Goal: Task Accomplishment & Management: Use online tool/utility

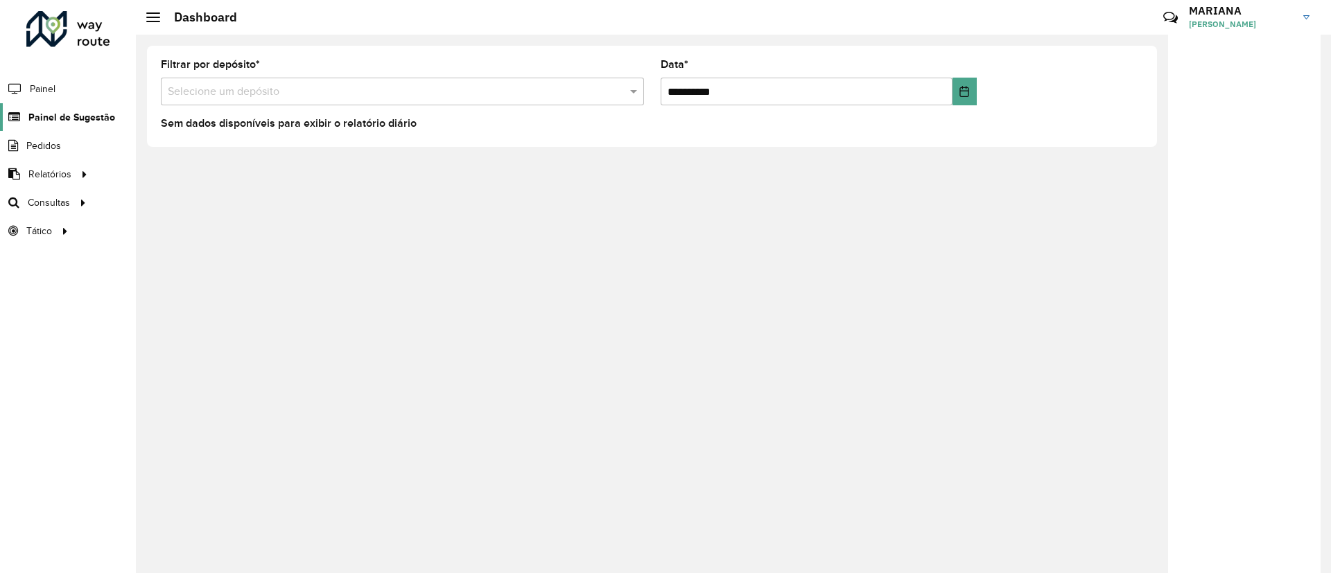
click at [62, 120] on span "Painel de Sugestão" at bounding box center [71, 117] width 87 height 15
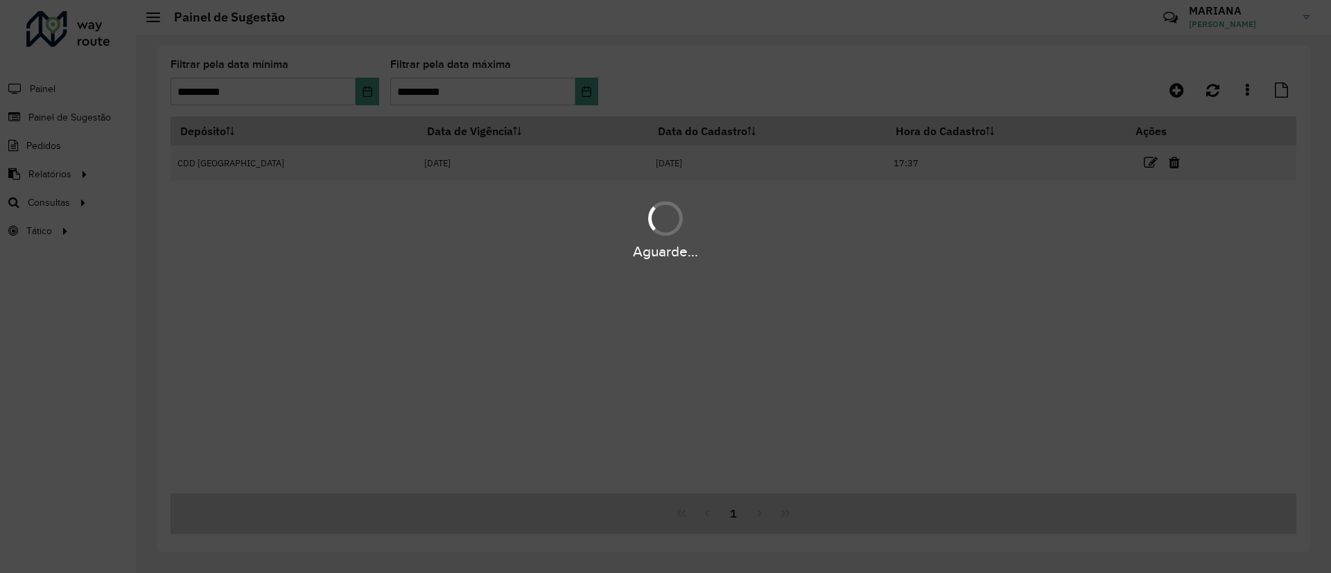
click at [73, 180] on div "Aguarde..." at bounding box center [665, 286] width 1331 height 573
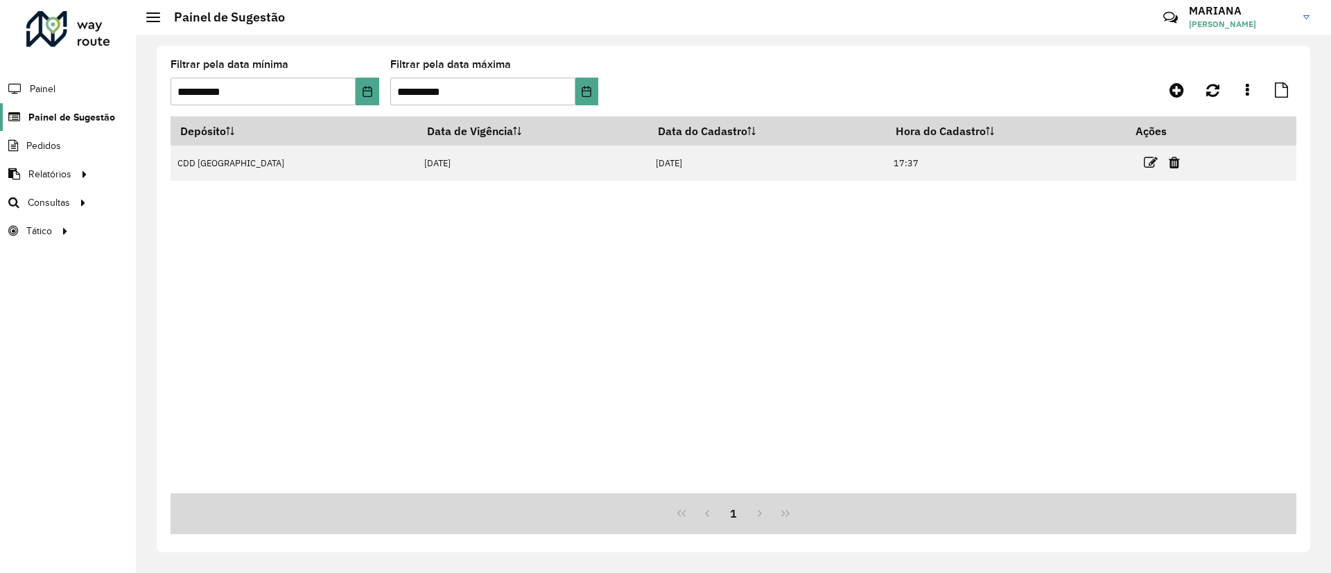
click at [59, 116] on span "Painel de Sugestão" at bounding box center [71, 117] width 87 height 15
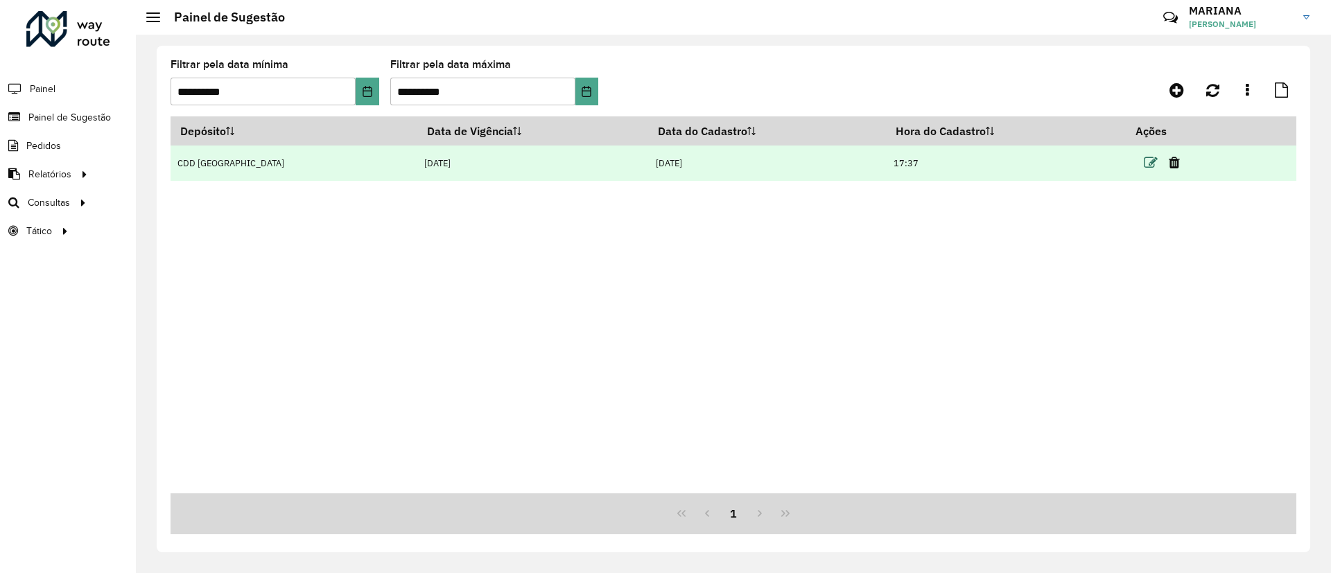
click at [1144, 163] on icon at bounding box center [1151, 163] width 14 height 14
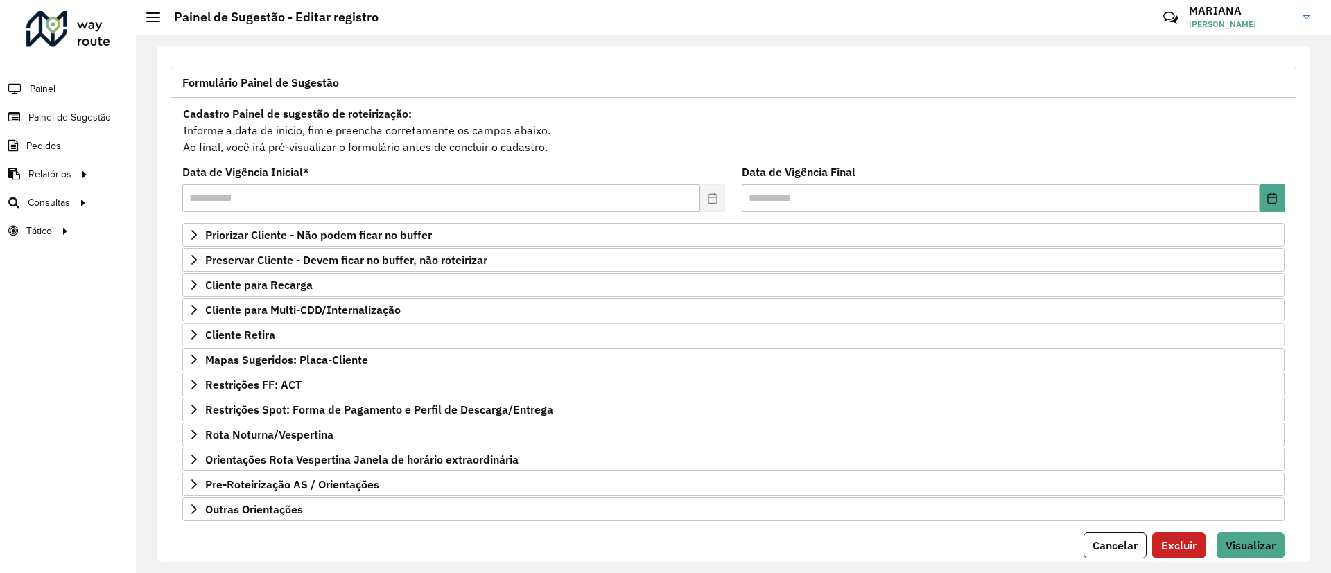
scroll to position [118, 0]
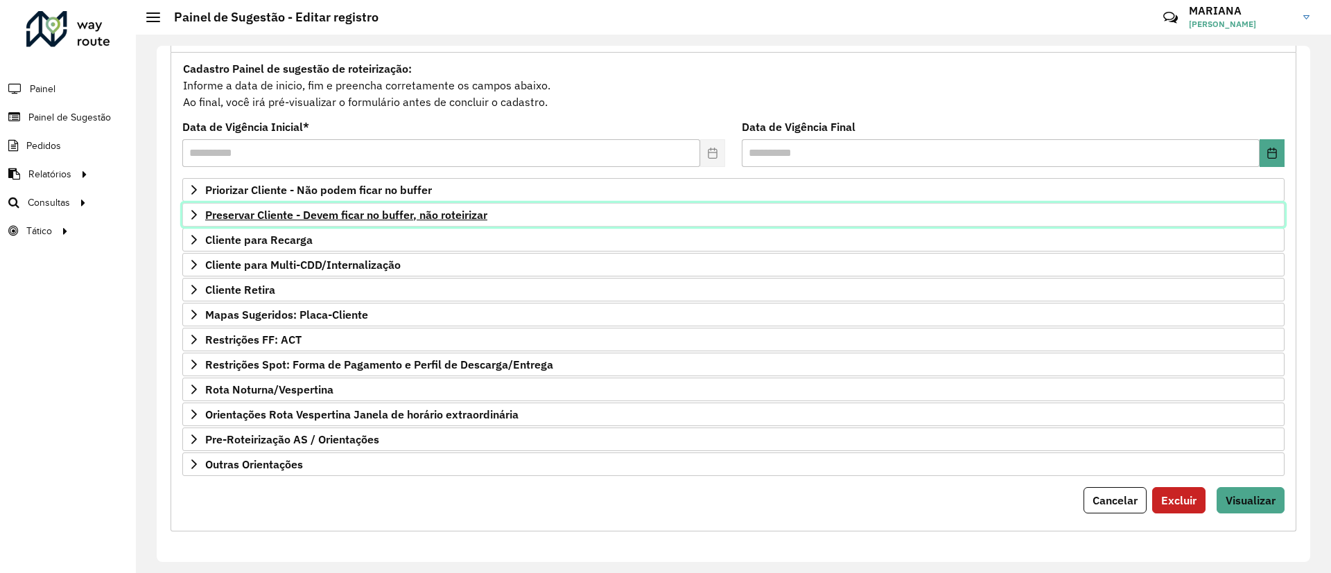
click at [284, 214] on span "Preservar Cliente - Devem ficar no buffer, não roteirizar" at bounding box center [346, 214] width 282 height 11
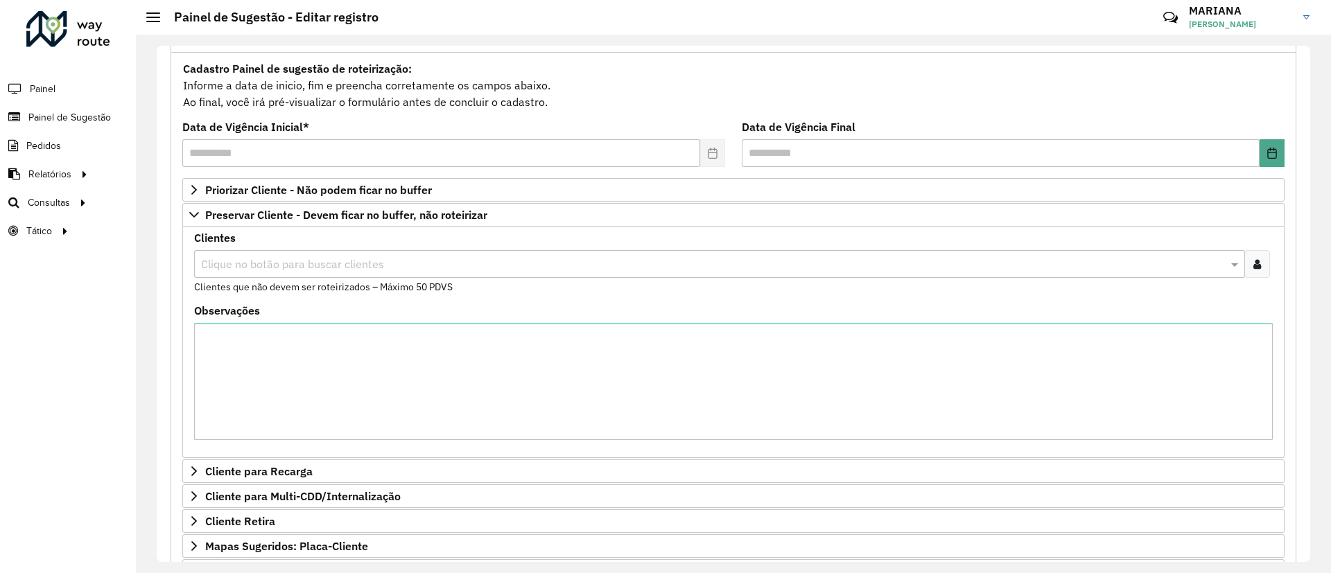
click at [306, 266] on input "text" at bounding box center [713, 264] width 1030 height 17
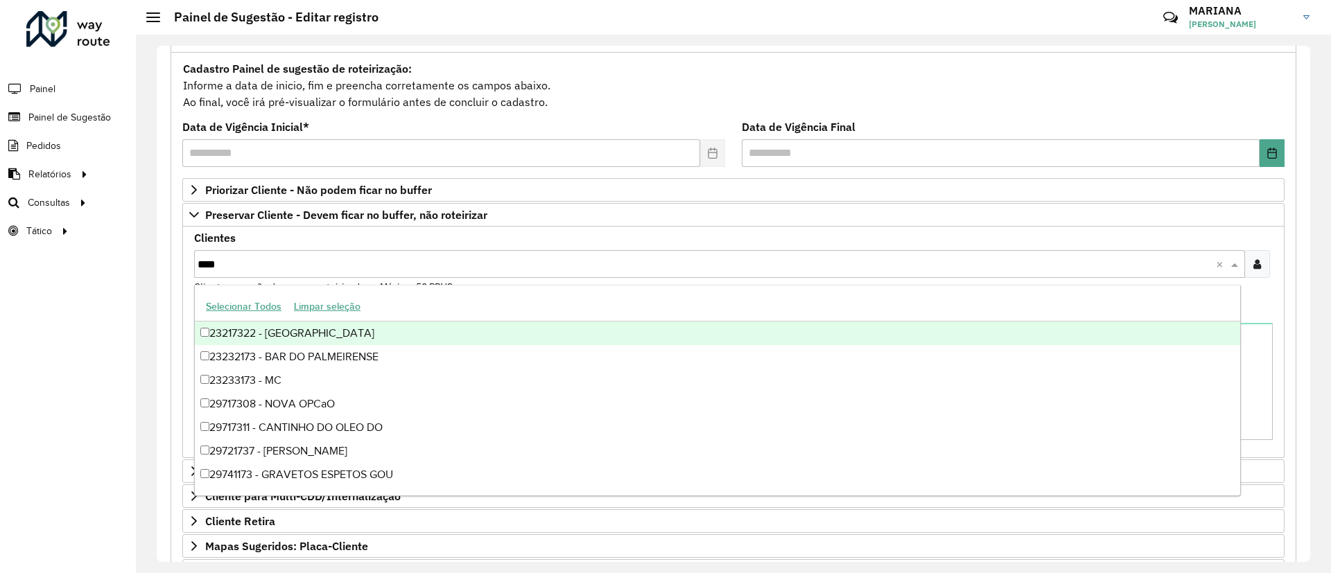
type input "*****"
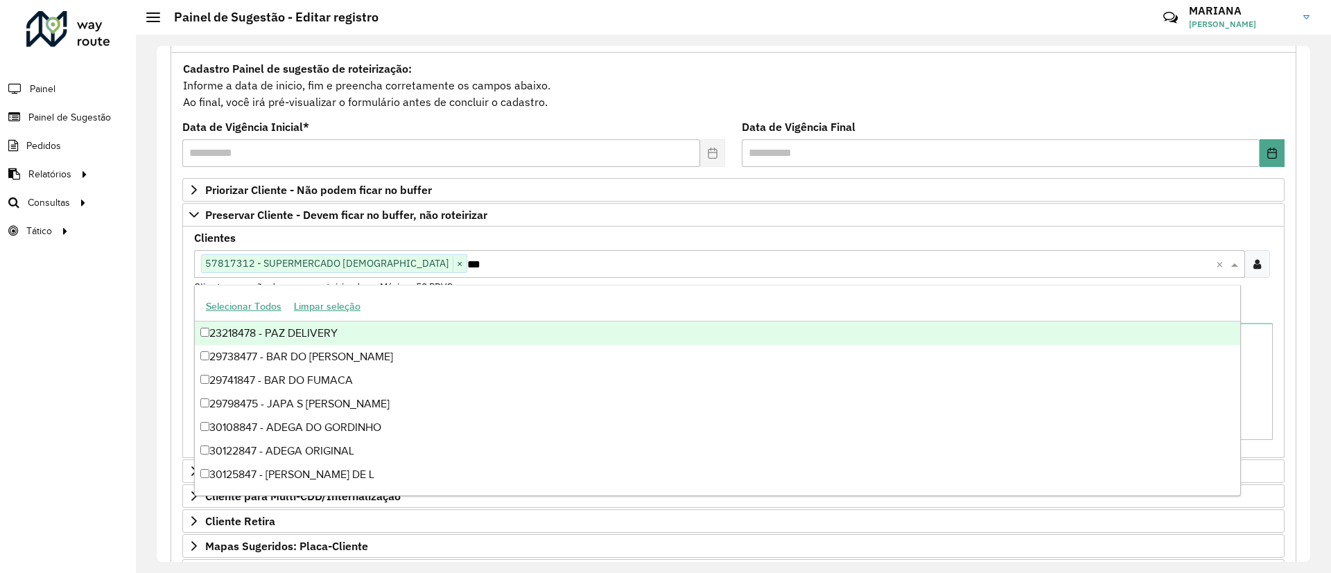
type input "****"
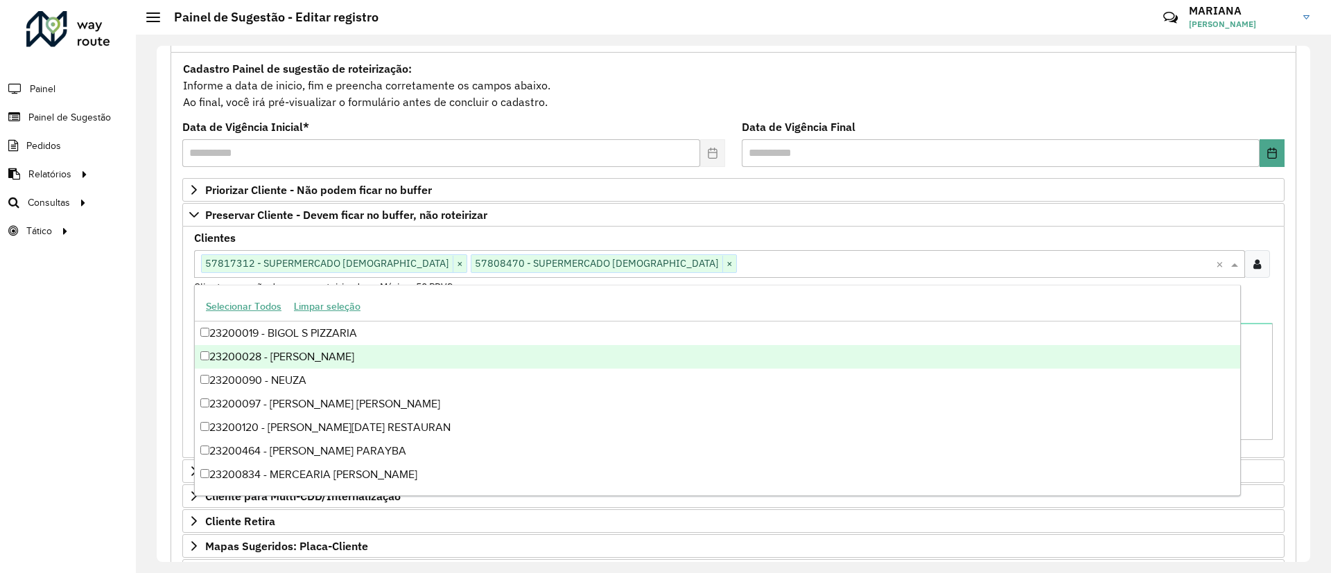
click at [1288, 319] on div "**********" at bounding box center [734, 408] width 1126 height 711
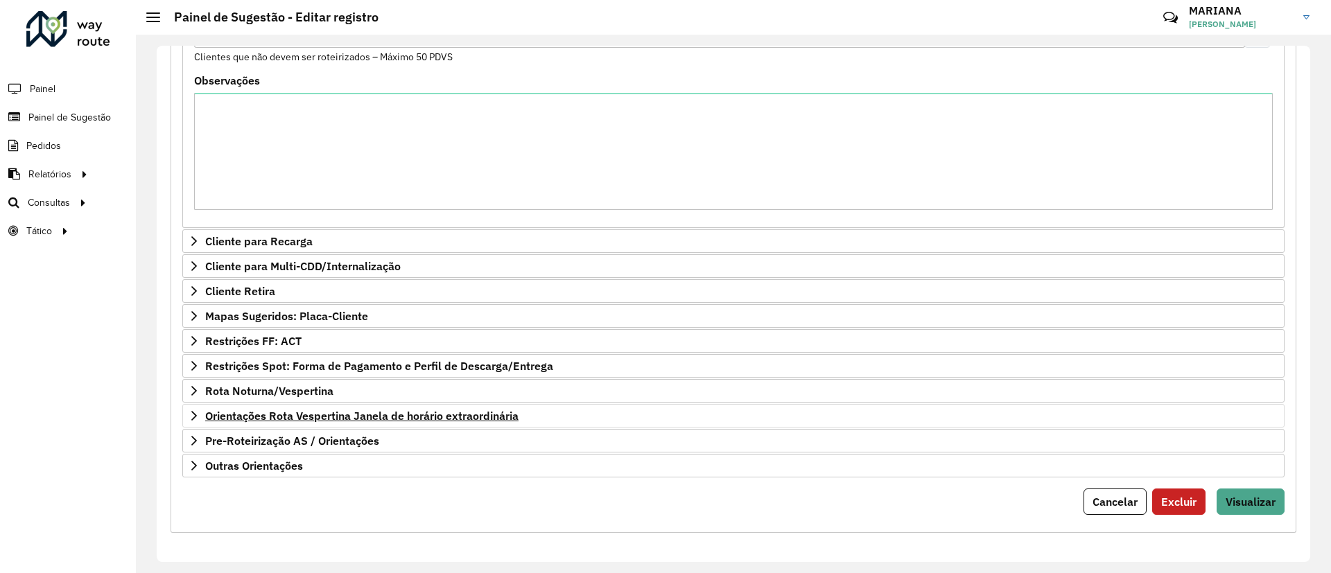
scroll to position [349, 0]
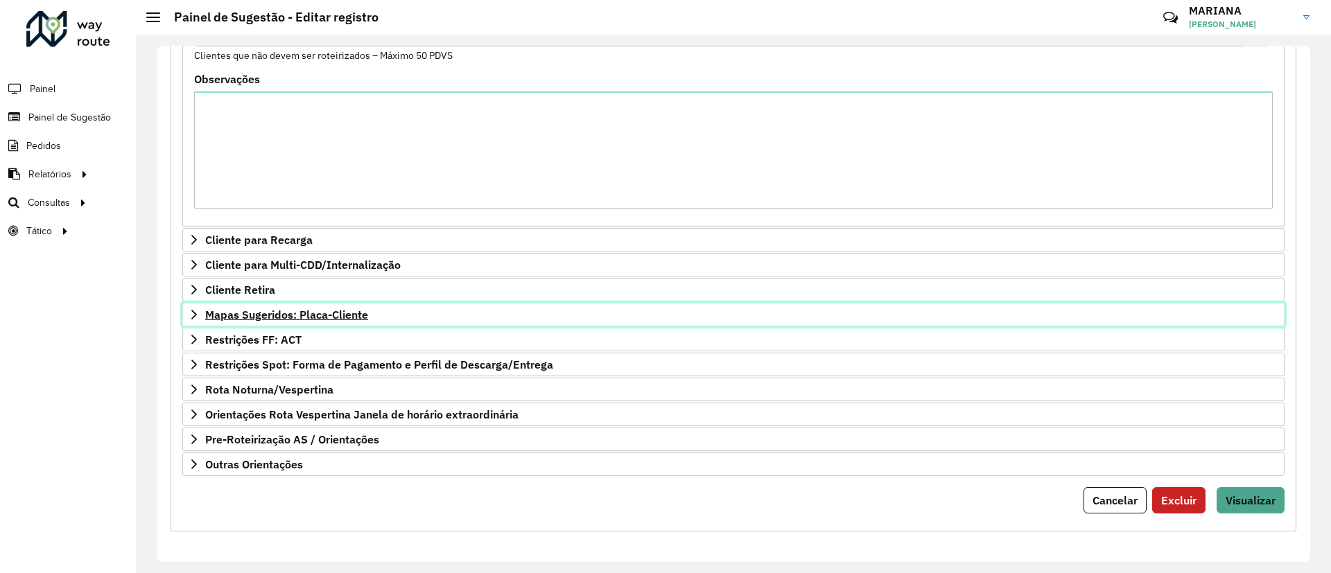
click at [237, 314] on span "Mapas Sugeridos: Placa-Cliente" at bounding box center [286, 314] width 163 height 11
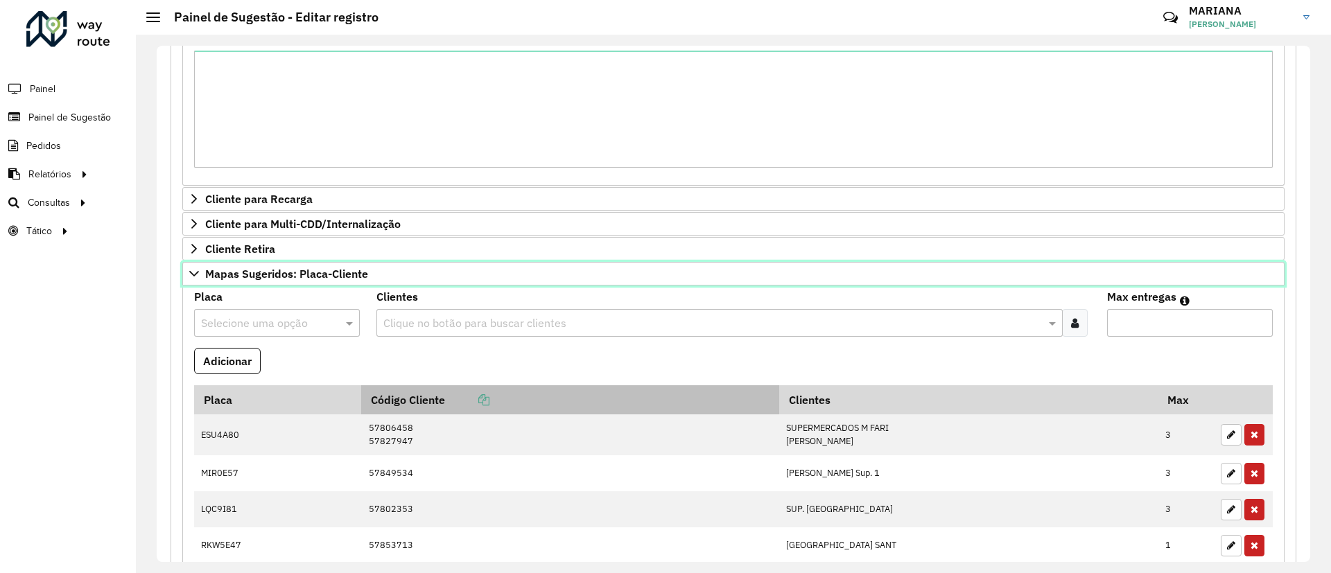
scroll to position [286, 0]
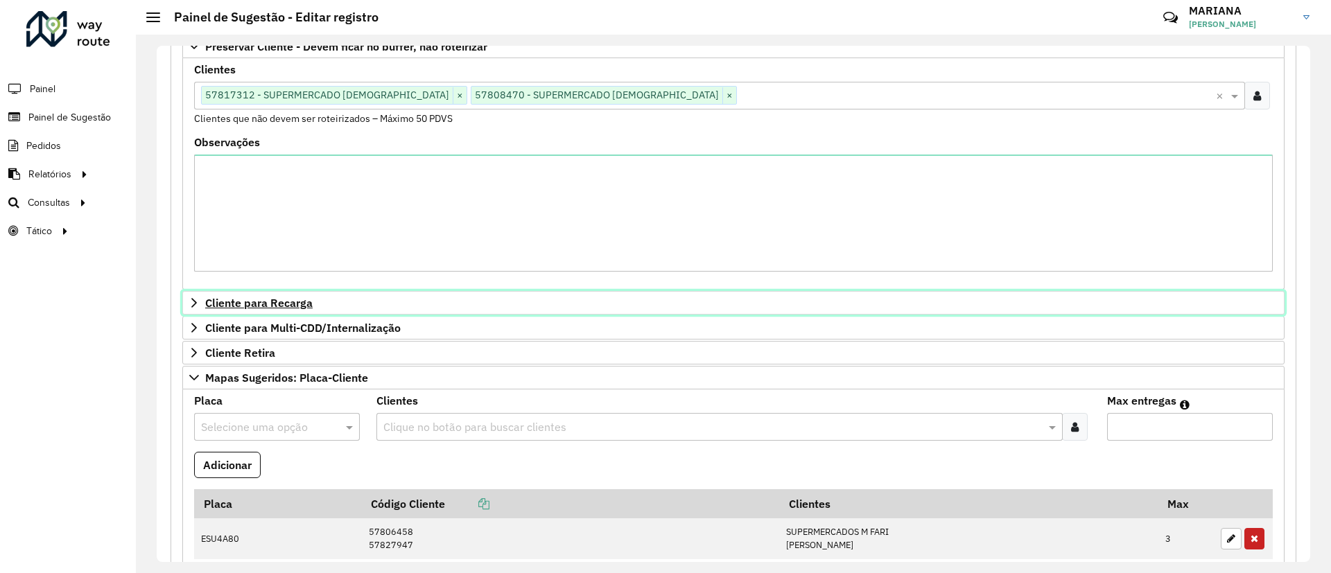
click at [288, 305] on span "Cliente para Recarga" at bounding box center [258, 302] width 107 height 11
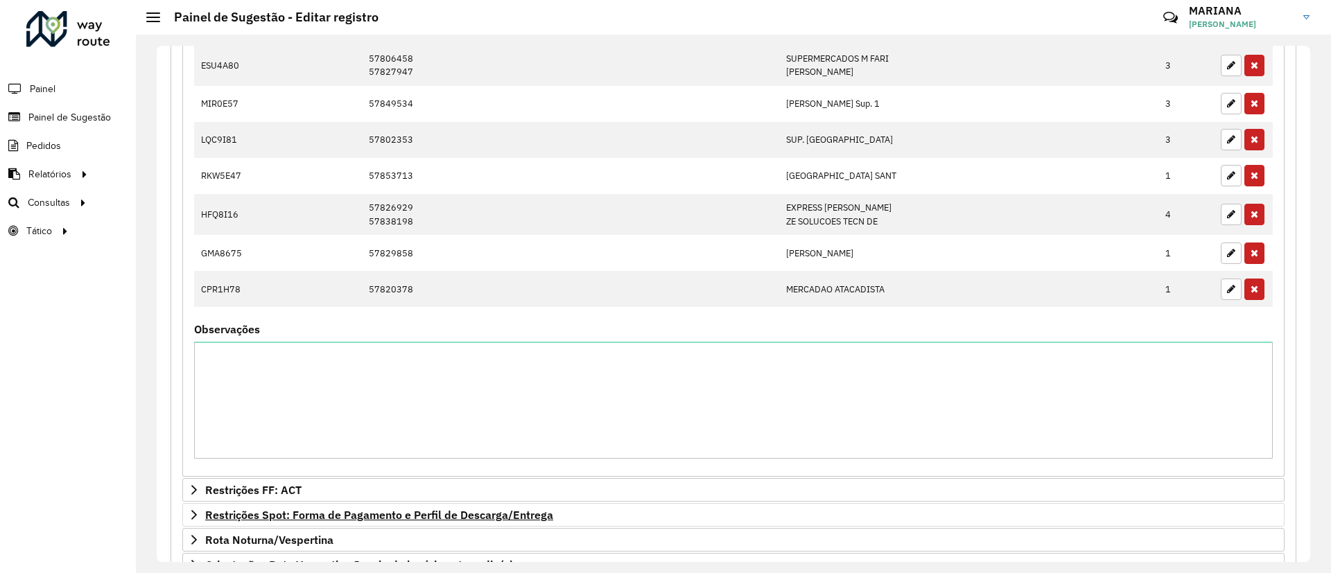
scroll to position [1430, 0]
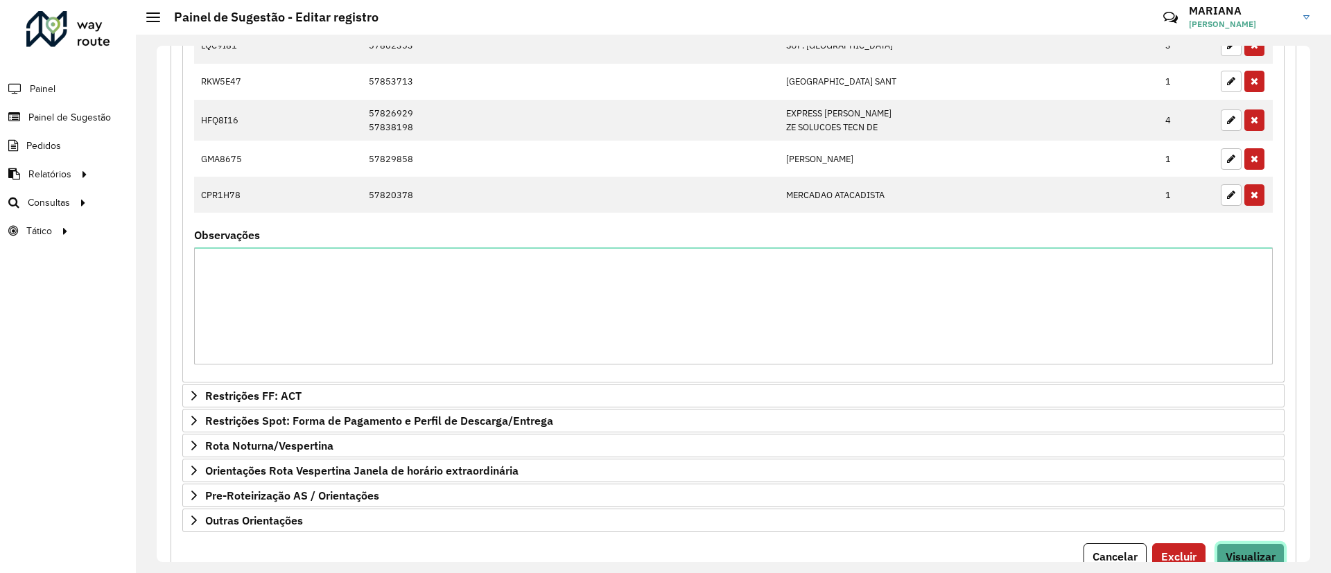
click at [1262, 548] on button "Visualizar" at bounding box center [1251, 556] width 68 height 26
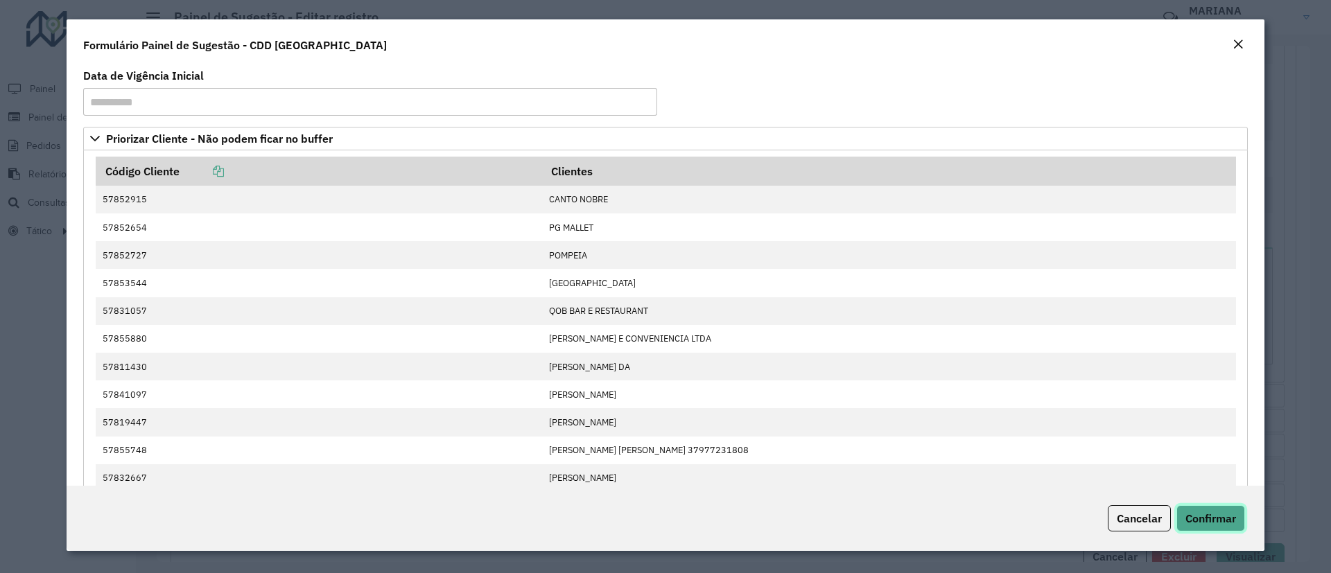
click at [1201, 512] on span "Confirmar" at bounding box center [1210, 519] width 51 height 14
